Goal: Complete application form: Complete application form

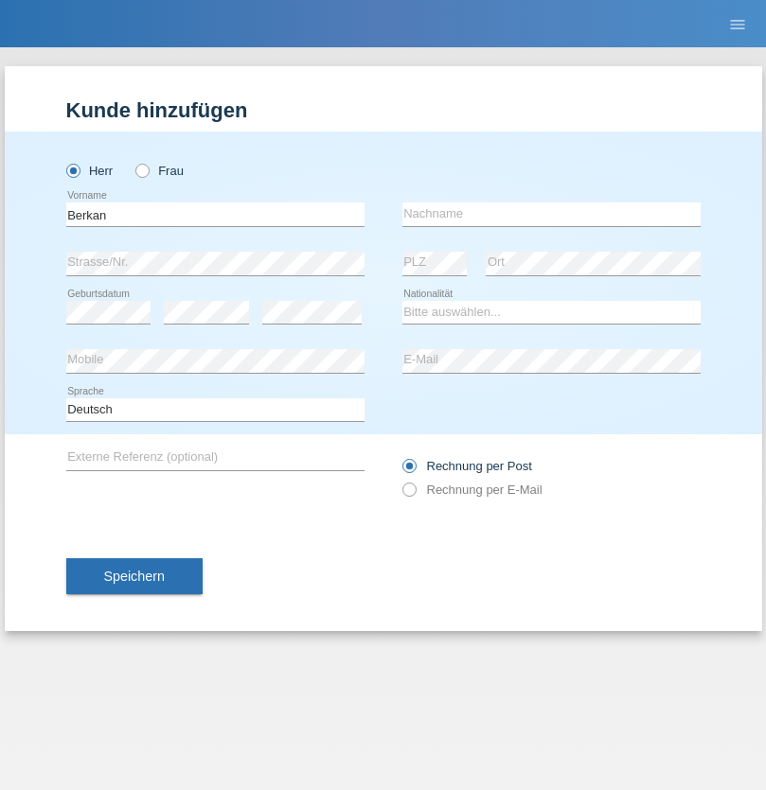
type input "Berkan"
click at [551, 214] on input "text" at bounding box center [551, 215] width 298 height 24
type input "Koyun"
select select "TR"
select select "C"
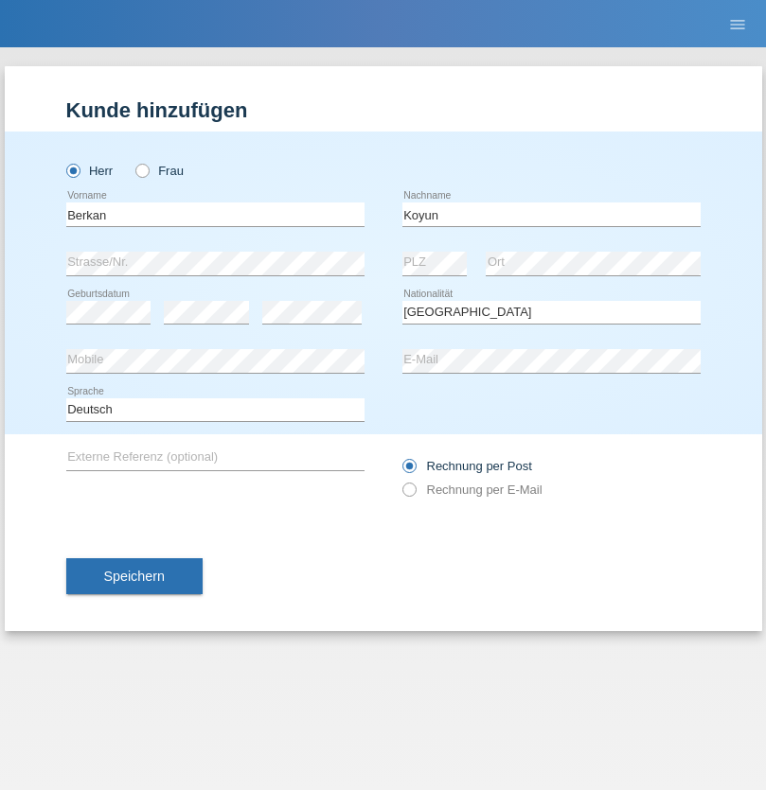
select select "31"
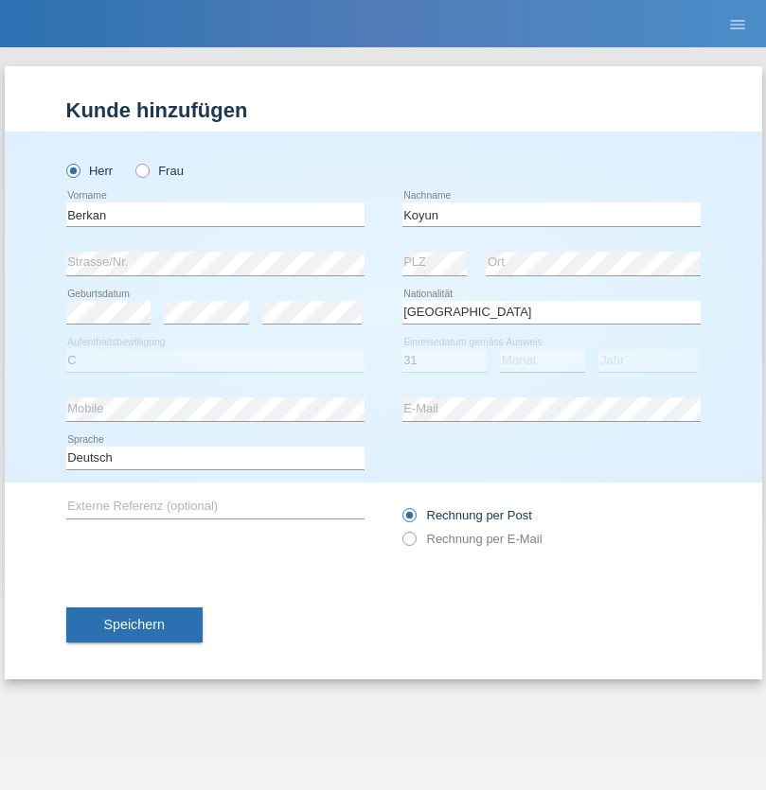
select select "01"
select select "2007"
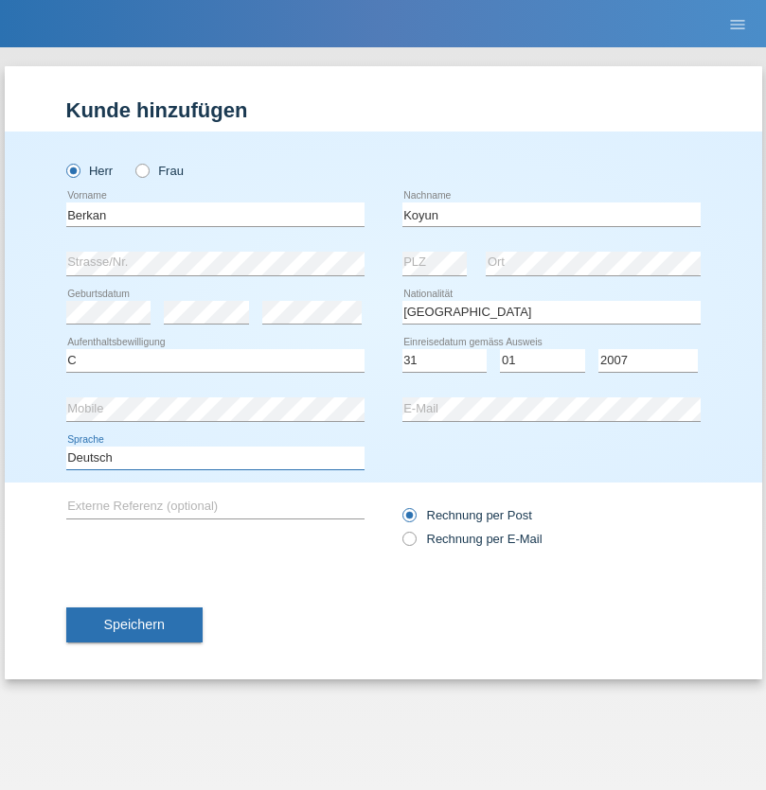
select select "en"
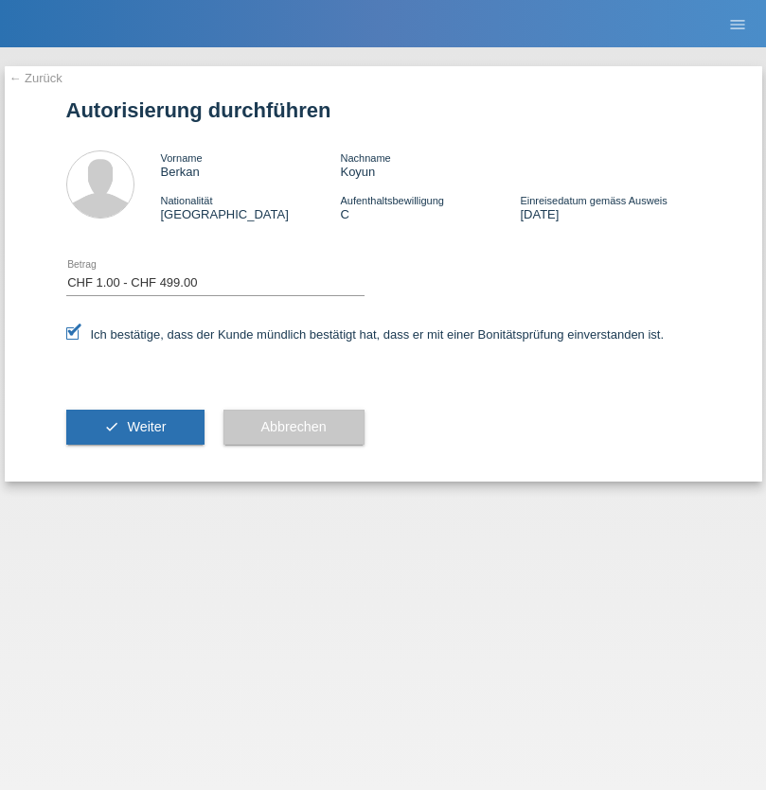
select select "1"
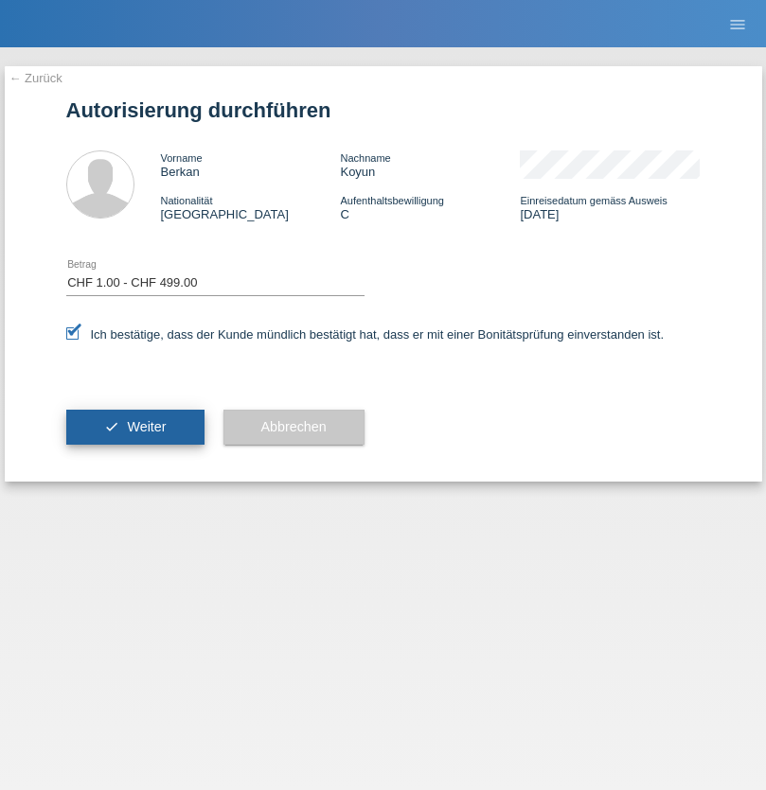
click at [134, 427] on span "Weiter" at bounding box center [146, 426] width 39 height 15
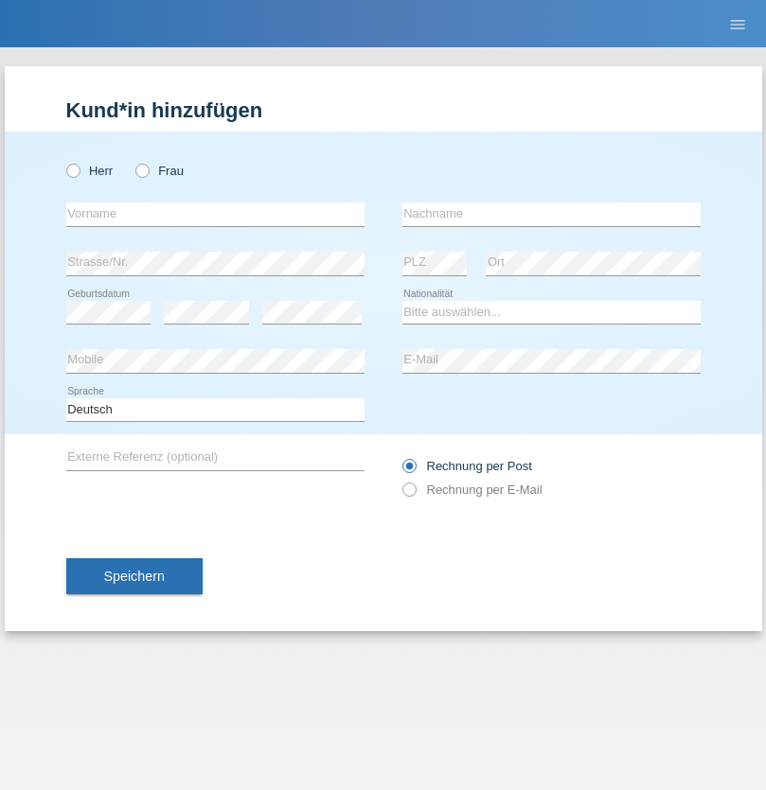
radio input "true"
click at [215, 214] on input "text" at bounding box center [215, 215] width 298 height 24
type input "[PERSON_NAME]"
click at [551, 214] on input "text" at bounding box center [551, 215] width 298 height 24
type input "Georgiev"
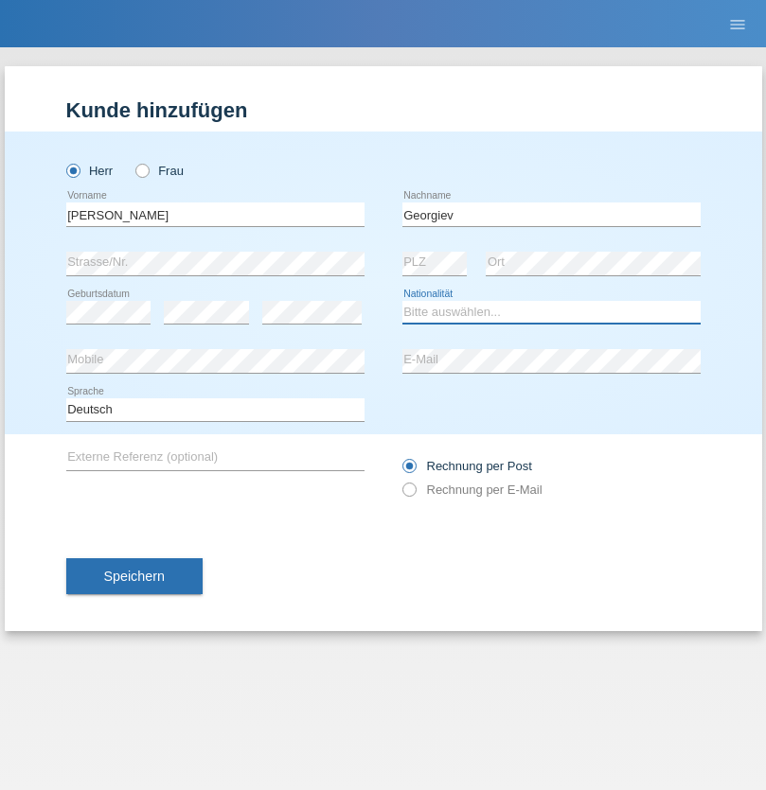
select select "BG"
select select "C"
select select "03"
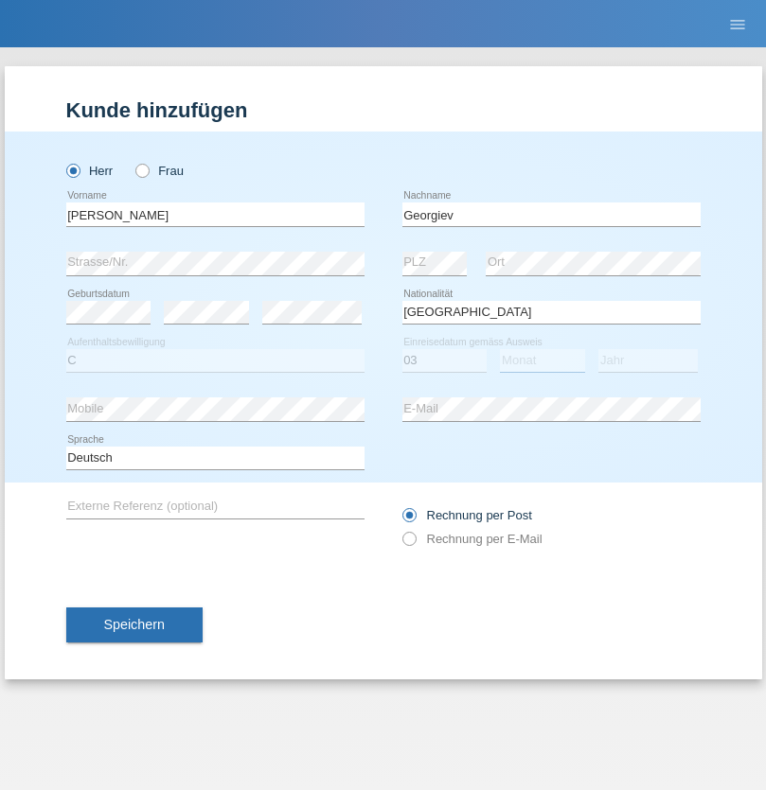
select select "04"
select select "2021"
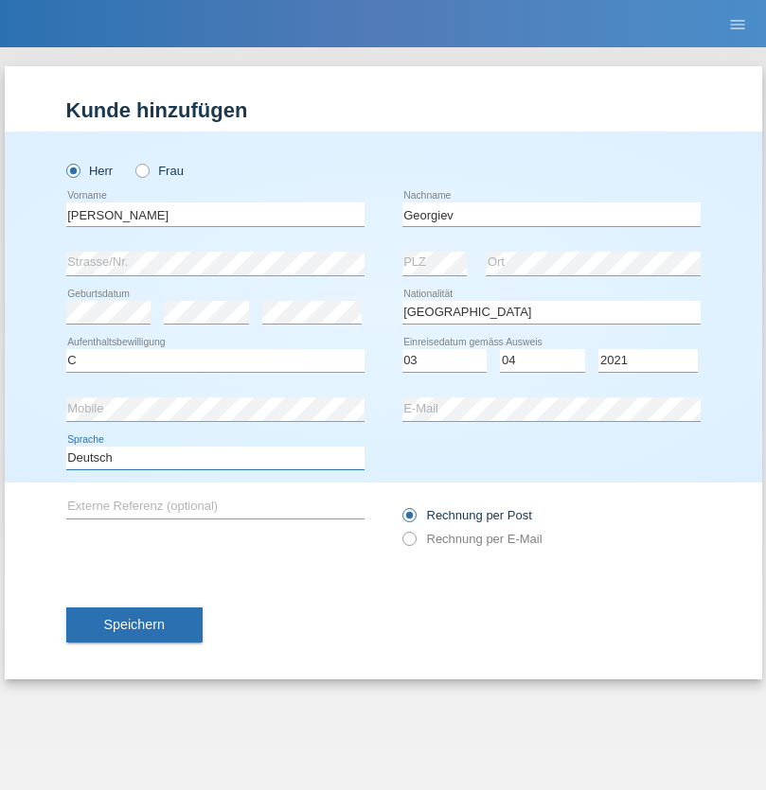
select select "en"
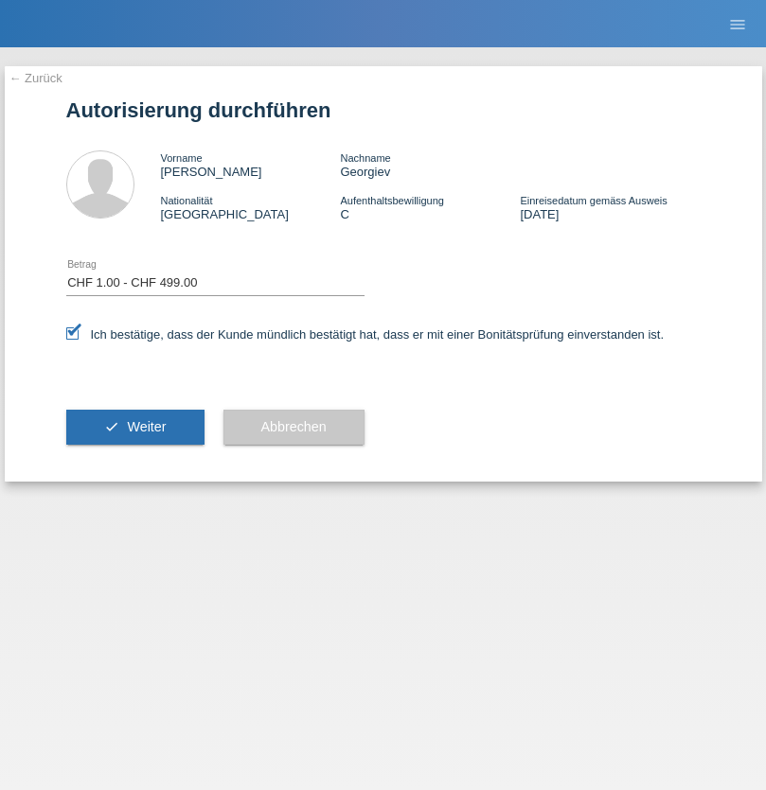
select select "1"
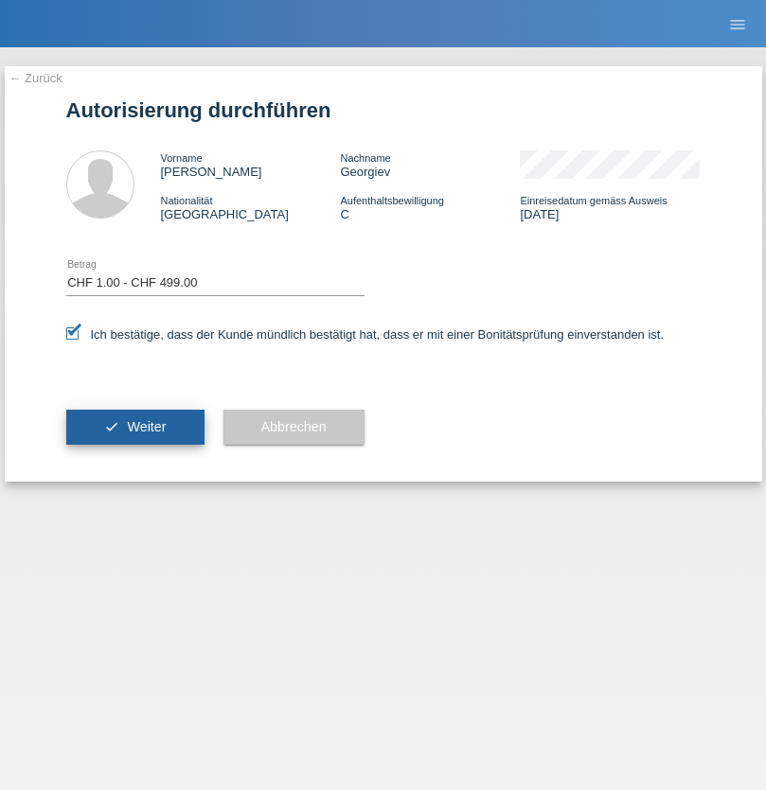
click at [134, 427] on span "Weiter" at bounding box center [146, 426] width 39 height 15
